Goal: Task Accomplishment & Management: Manage account settings

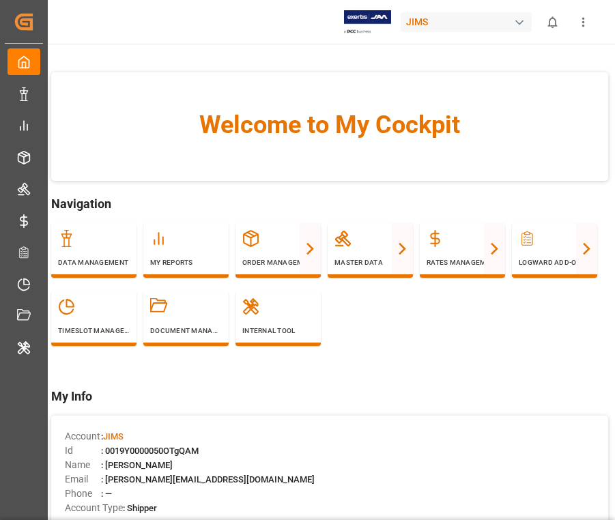
click at [436, 23] on icon "show more" at bounding box center [583, 22] width 14 height 14
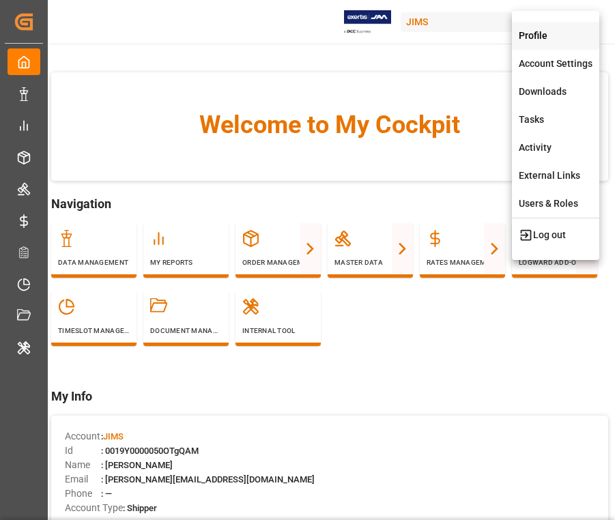
click at [436, 40] on div "Profile" at bounding box center [555, 36] width 87 height 28
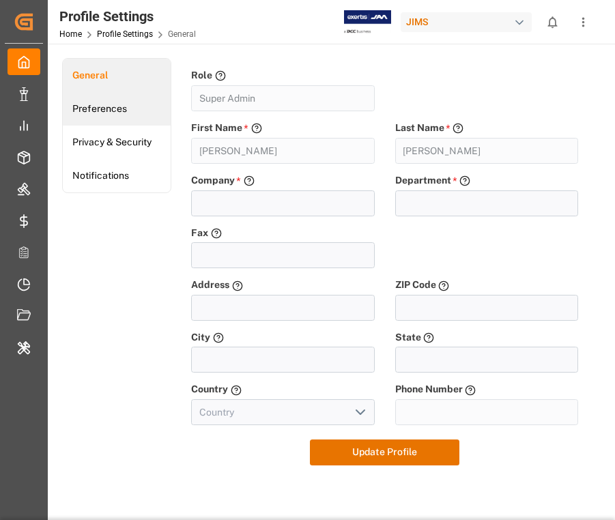
click at [128, 109] on link "Preferences" at bounding box center [117, 108] width 108 height 33
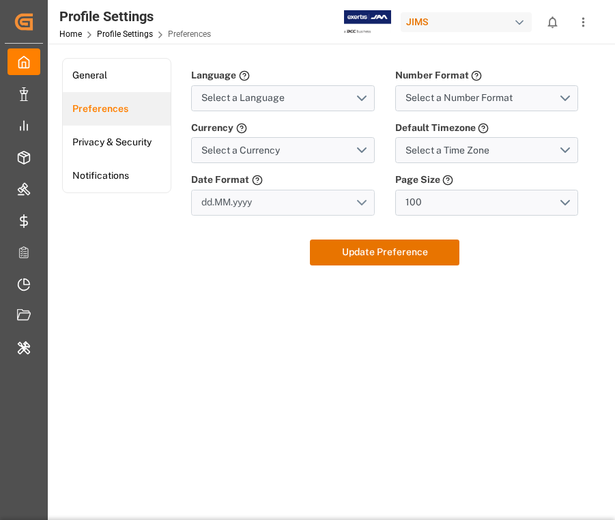
click at [354, 193] on button "dd.MM.yyyy" at bounding box center [283, 203] width 184 height 26
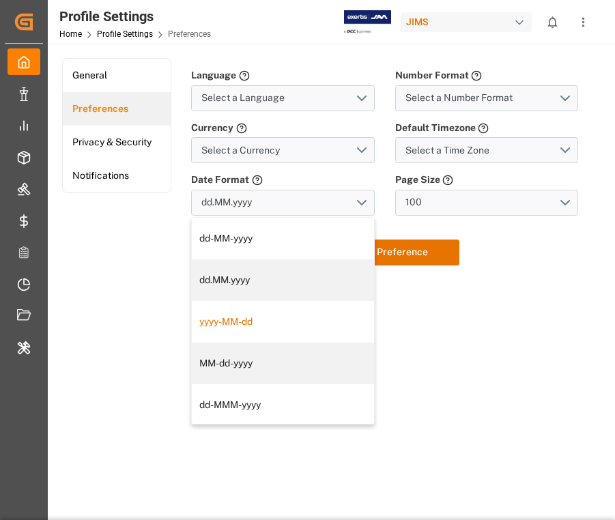
click at [298, 318] on div "yyyy-MM-dd" at bounding box center [283, 322] width 168 height 14
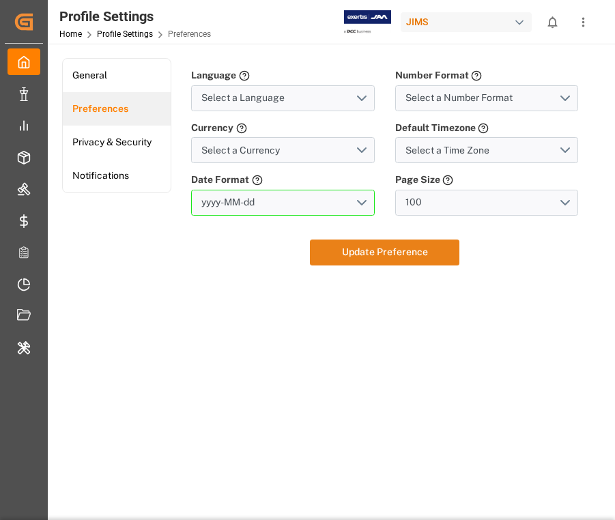
click at [426, 249] on button "Update Preference" at bounding box center [385, 253] width 150 height 26
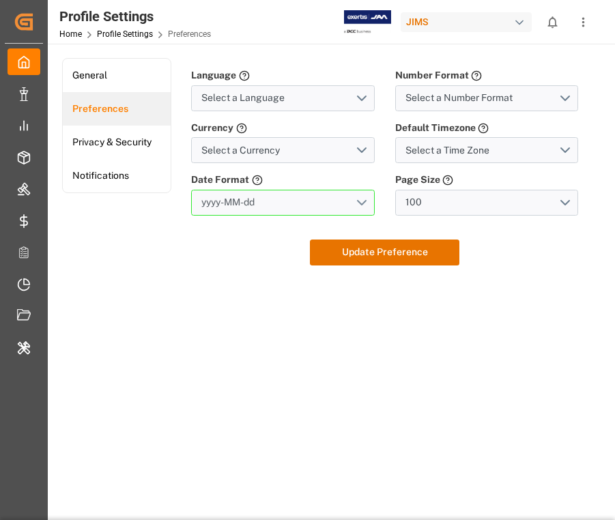
click at [360, 199] on button "yyyy-MM-dd" at bounding box center [283, 203] width 184 height 26
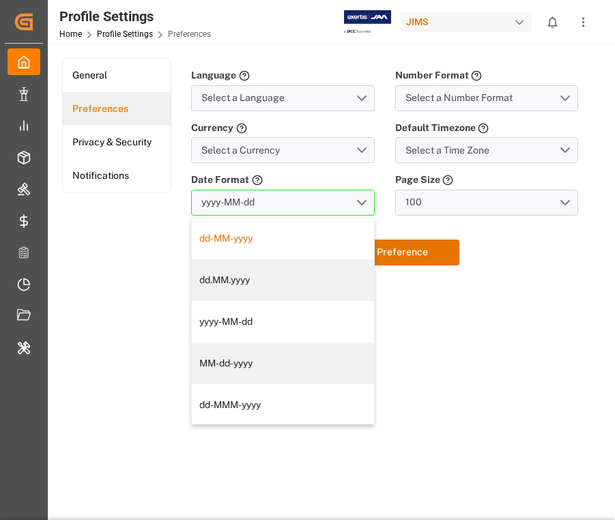
click at [290, 236] on div "dd-MM-yyyy" at bounding box center [283, 238] width 168 height 14
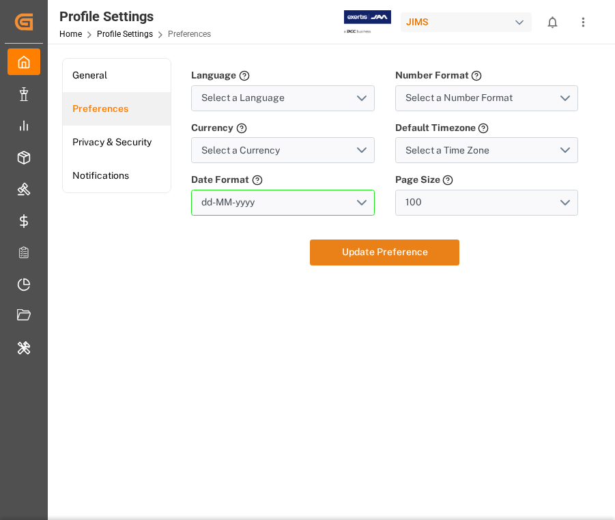
click at [420, 257] on button "Update Preference" at bounding box center [385, 253] width 150 height 26
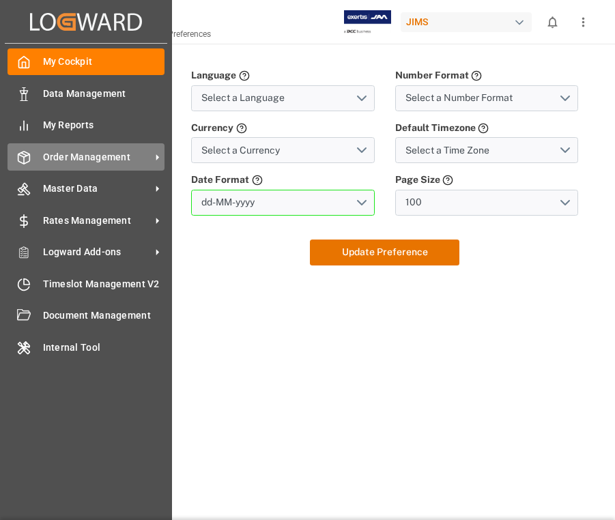
click at [61, 157] on span "Order Management" at bounding box center [97, 157] width 108 height 14
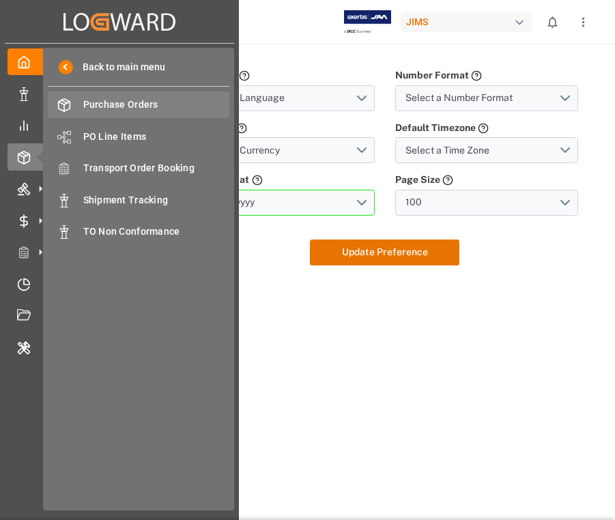
click at [139, 106] on span "Purchase Orders" at bounding box center [156, 105] width 147 height 14
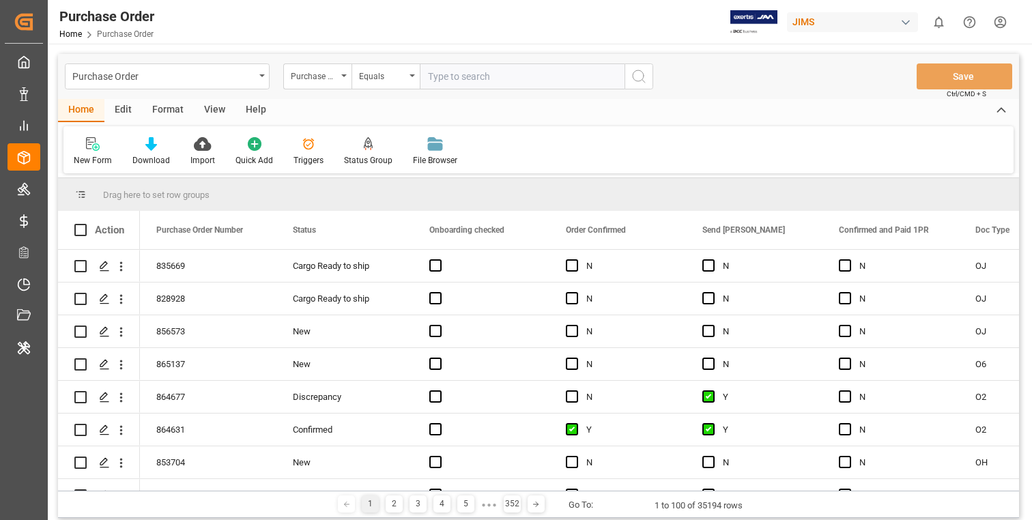
click at [123, 110] on div "Edit" at bounding box center [123, 110] width 38 height 23
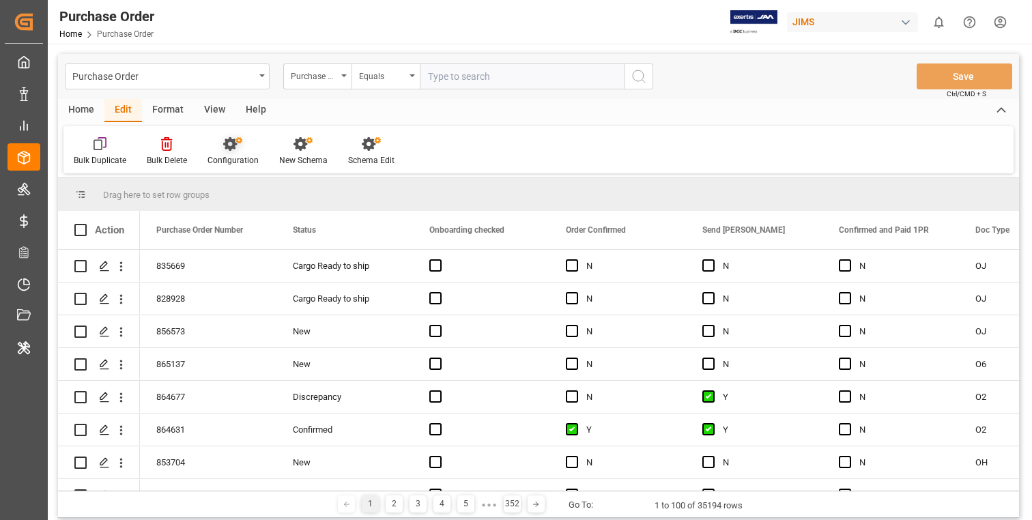
click at [233, 145] on icon at bounding box center [230, 144] width 14 height 14
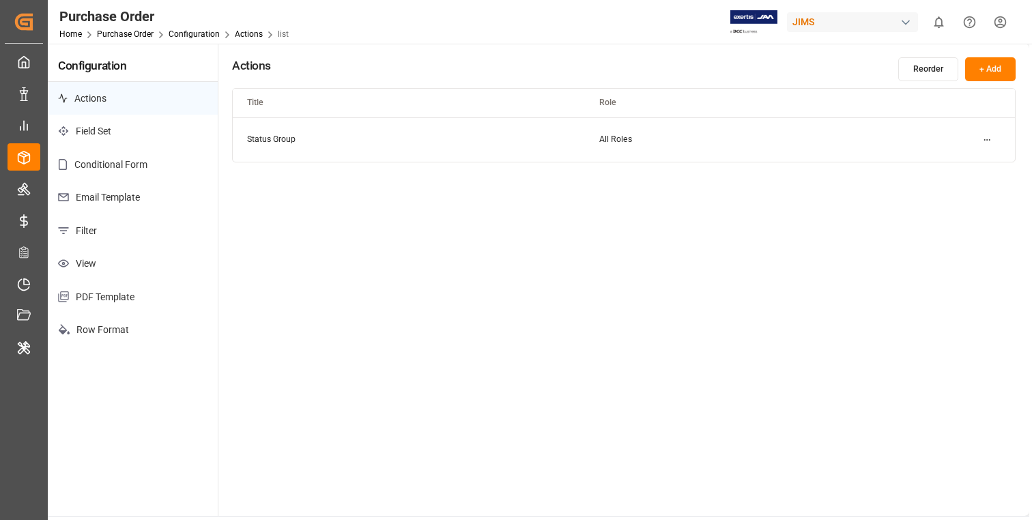
click at [145, 127] on p "Field Set" at bounding box center [133, 131] width 170 height 33
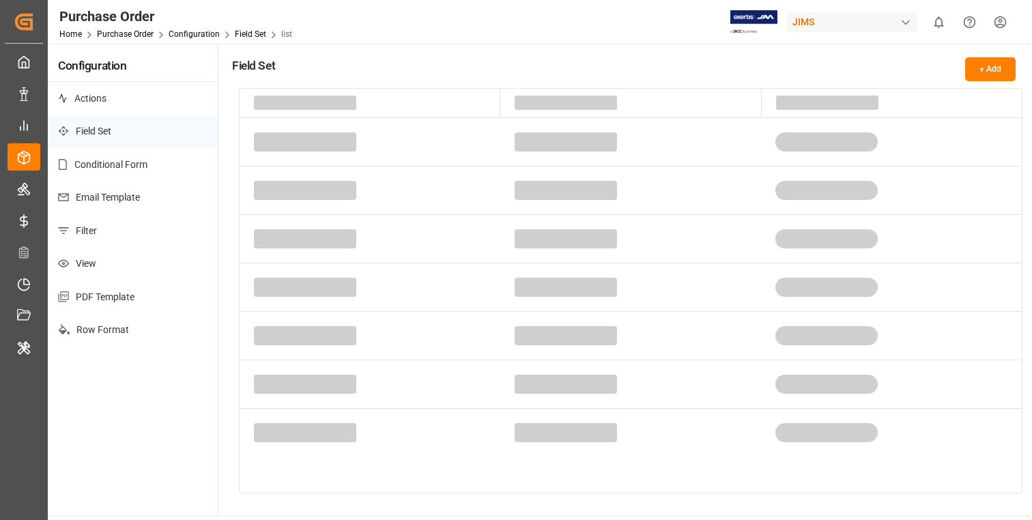
click at [145, 165] on p "Conditional Form" at bounding box center [133, 164] width 170 height 33
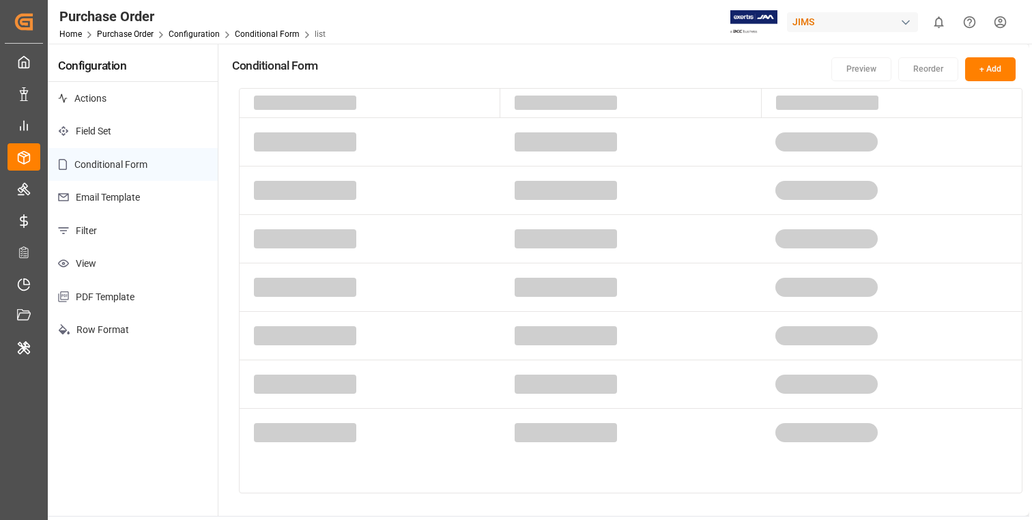
click at [143, 197] on p "Email Template" at bounding box center [133, 197] width 170 height 33
click at [144, 341] on p "Row Format" at bounding box center [133, 329] width 170 height 33
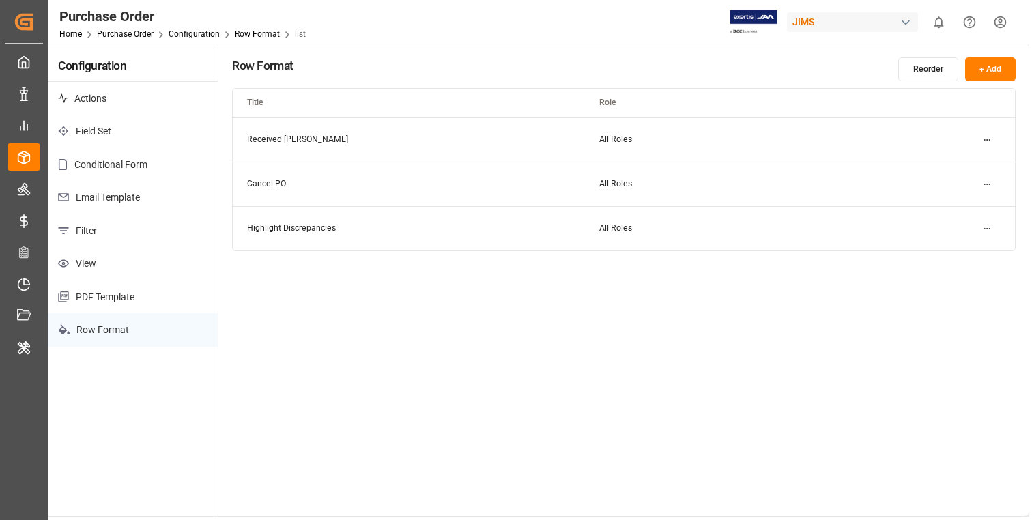
click at [124, 243] on p "Filter" at bounding box center [133, 230] width 170 height 33
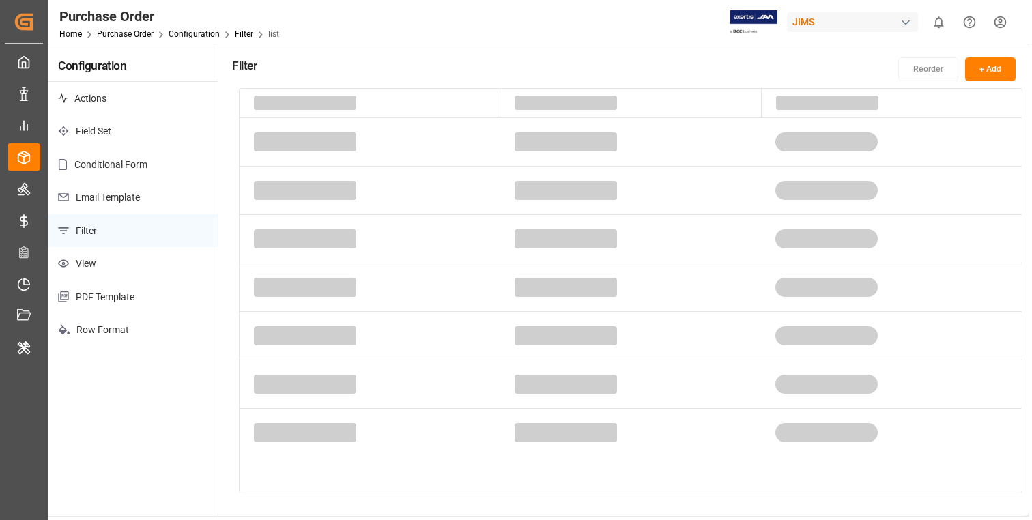
click at [135, 261] on p "View" at bounding box center [133, 263] width 170 height 33
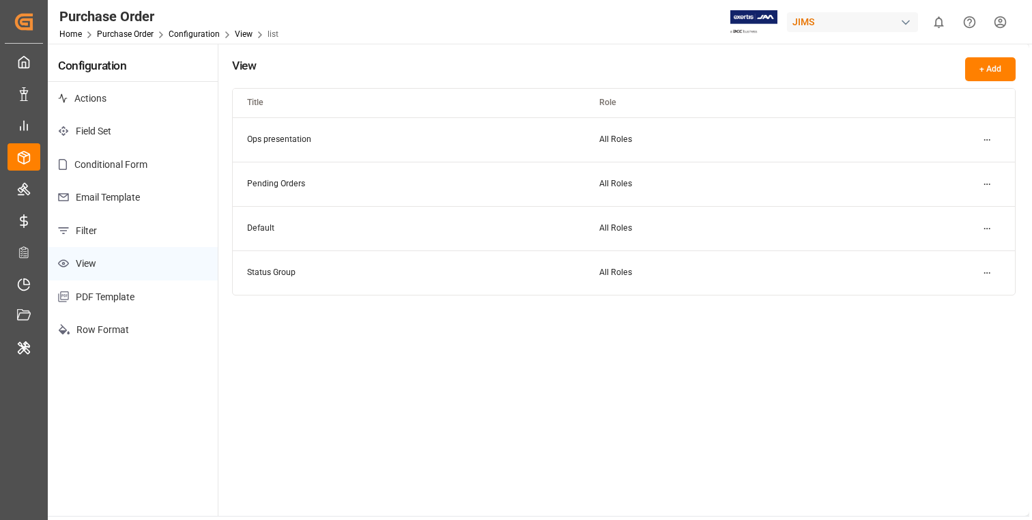
click at [135, 200] on p "Email Template" at bounding box center [133, 197] width 170 height 33
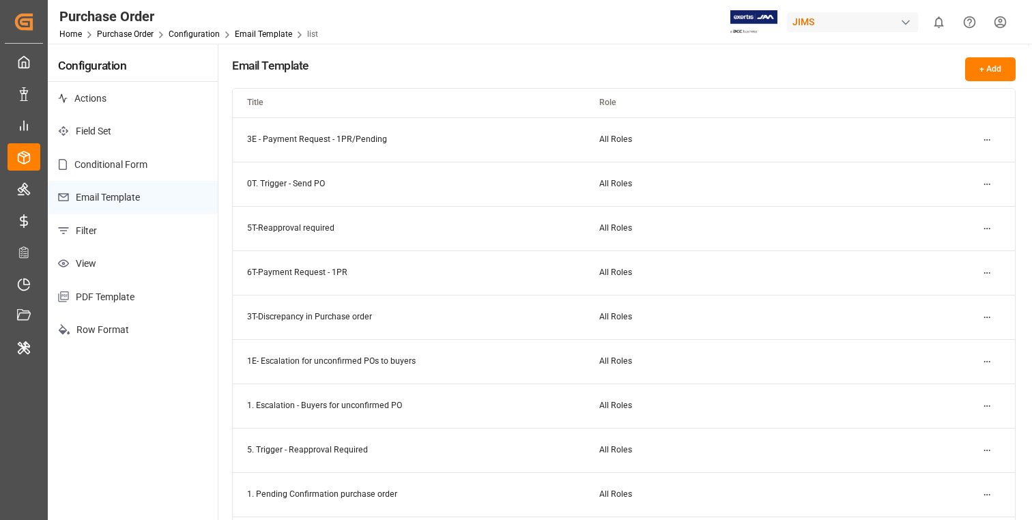
click at [150, 168] on p "Conditional Form" at bounding box center [133, 164] width 170 height 33
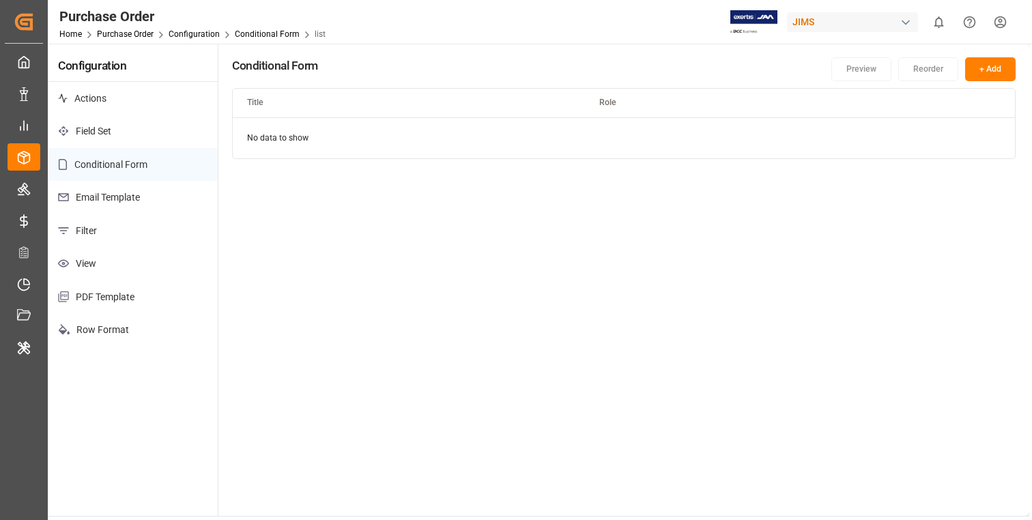
click at [124, 145] on p "Field Set" at bounding box center [133, 131] width 170 height 33
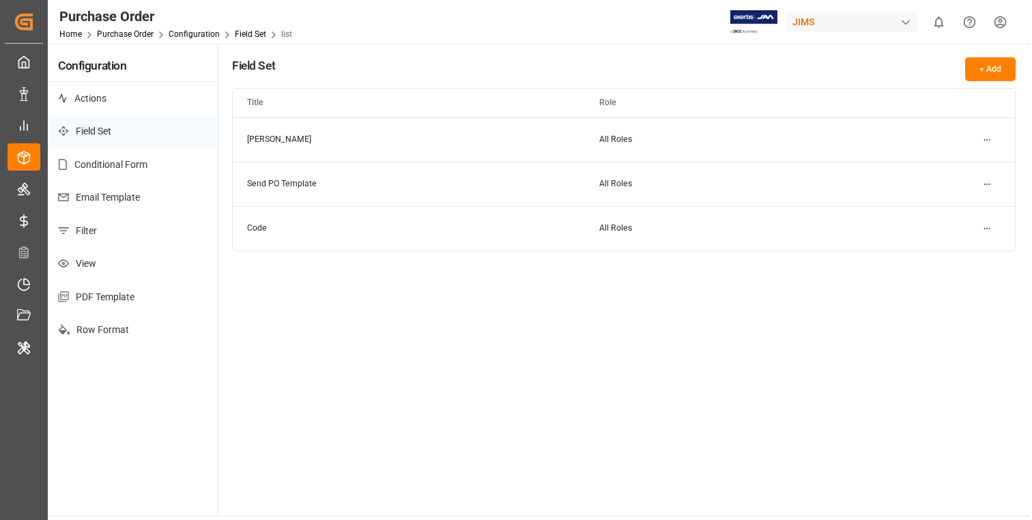
click at [147, 172] on p "Conditional Form" at bounding box center [133, 164] width 170 height 33
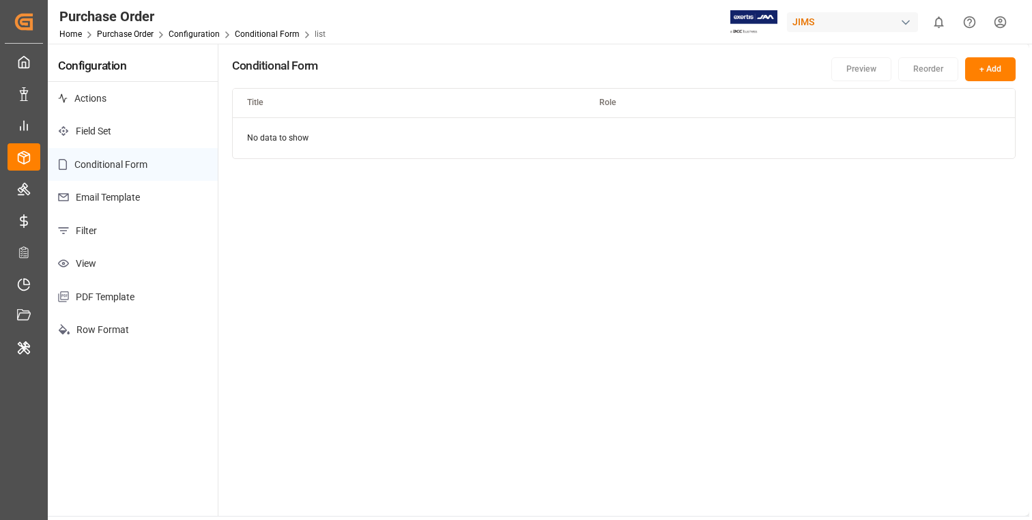
click at [139, 203] on p "Email Template" at bounding box center [133, 197] width 170 height 33
